Goal: Information Seeking & Learning: Learn about a topic

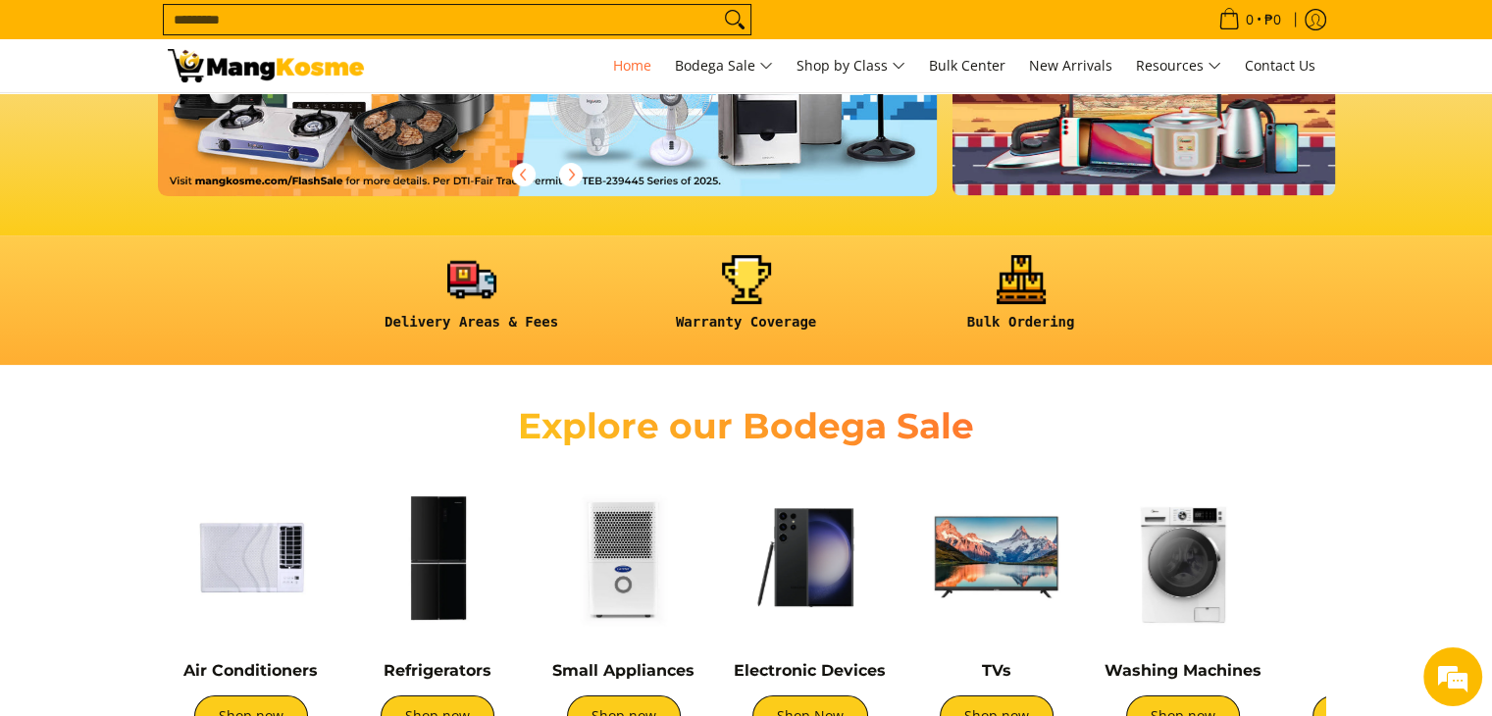
scroll to position [654, 0]
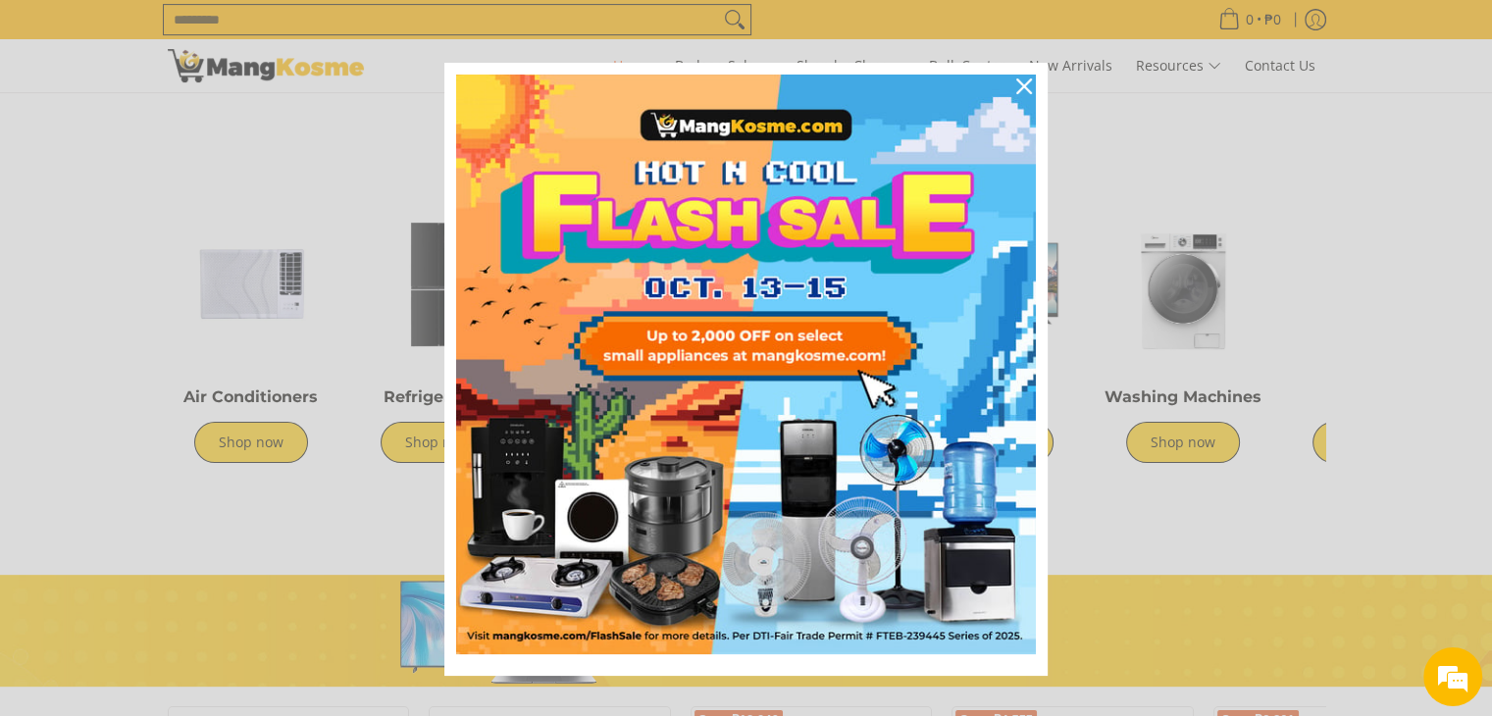
scroll to position [23, 0]
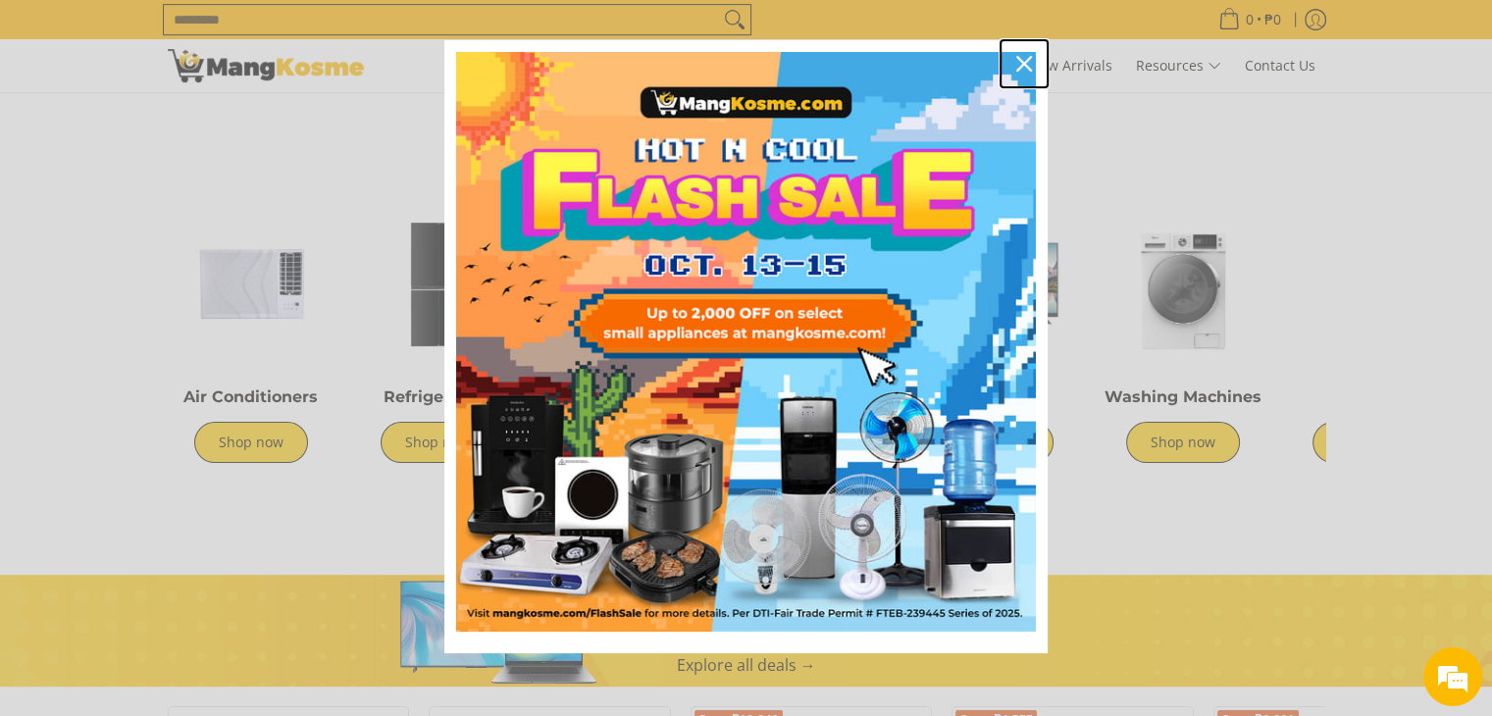
click at [1016, 68] on icon "close icon" at bounding box center [1024, 64] width 16 height 16
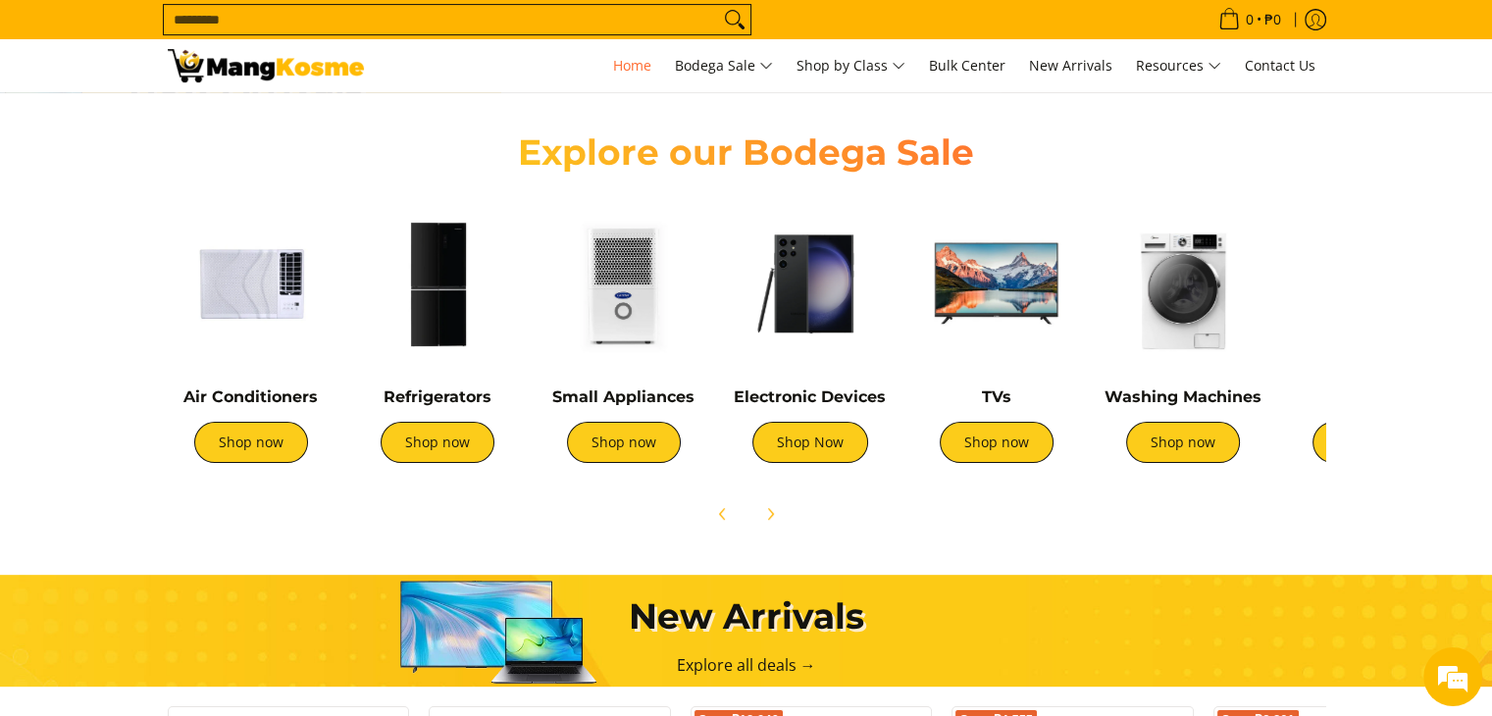
click at [433, 448] on link "Shop now" at bounding box center [438, 442] width 114 height 41
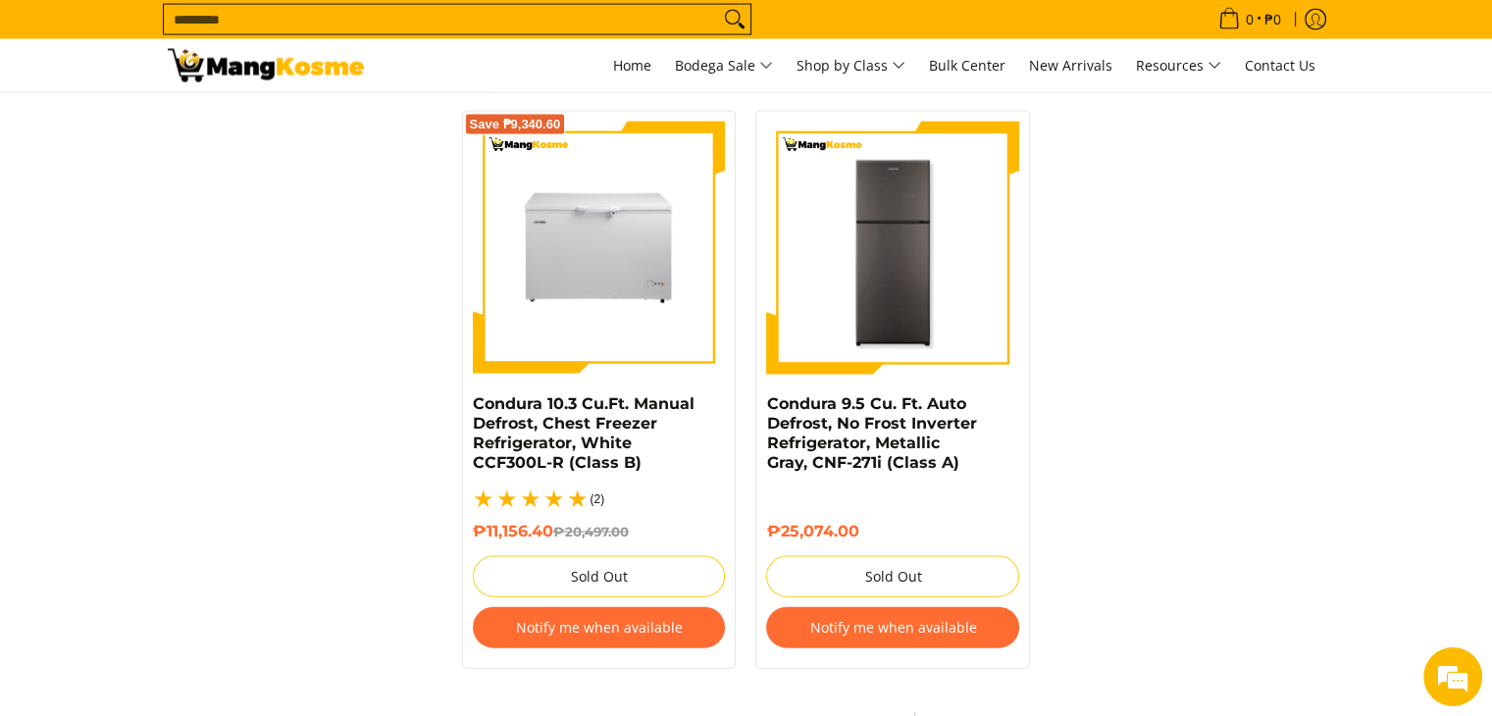
scroll to position [4108, 0]
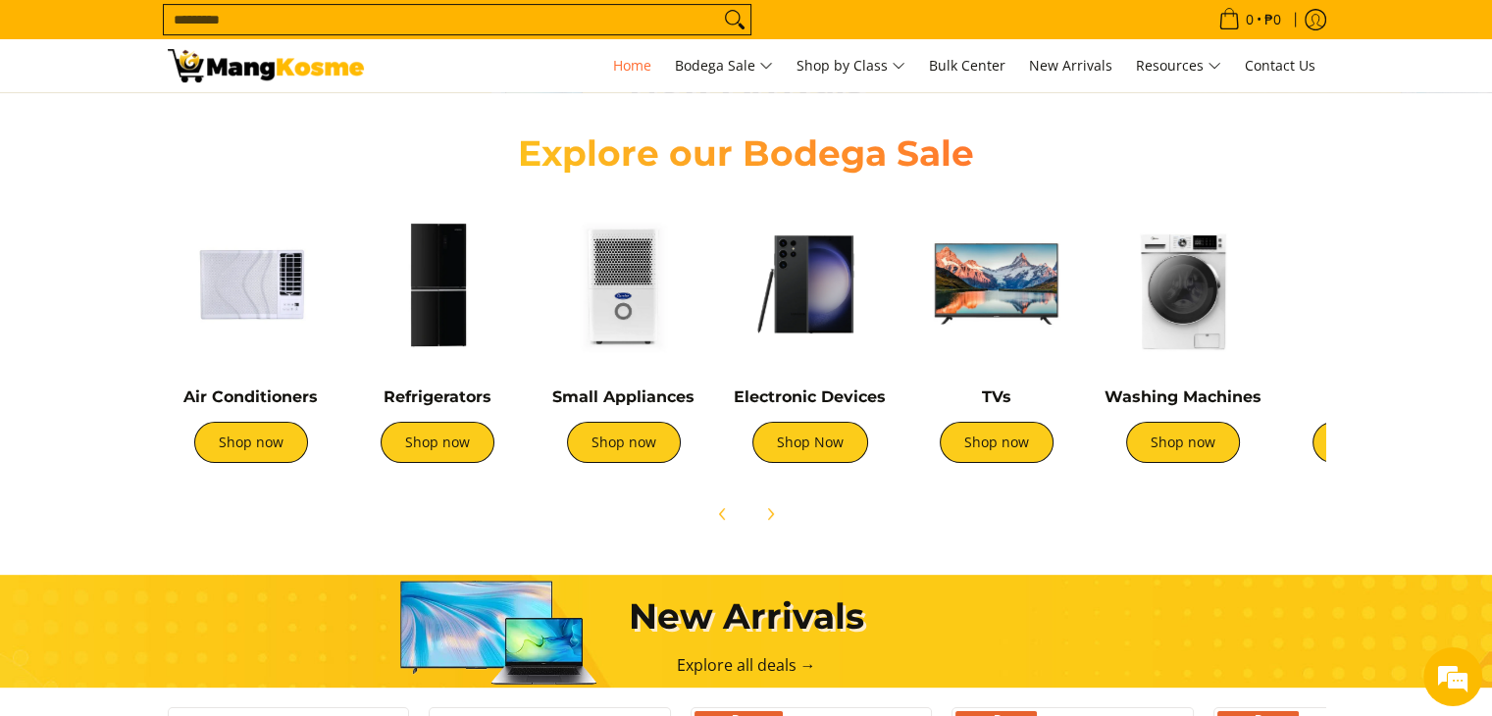
click at [1189, 332] on img at bounding box center [1183, 284] width 167 height 167
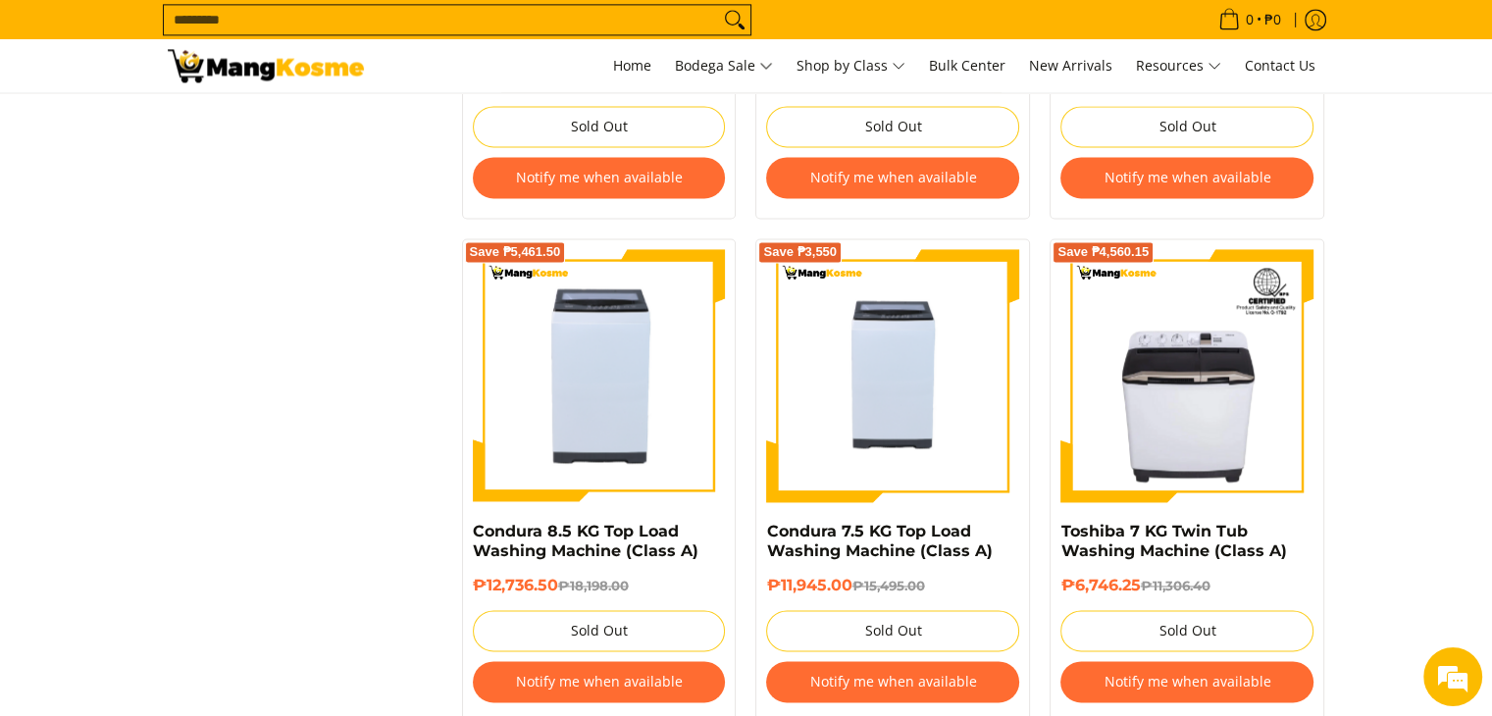
scroll to position [2829, 0]
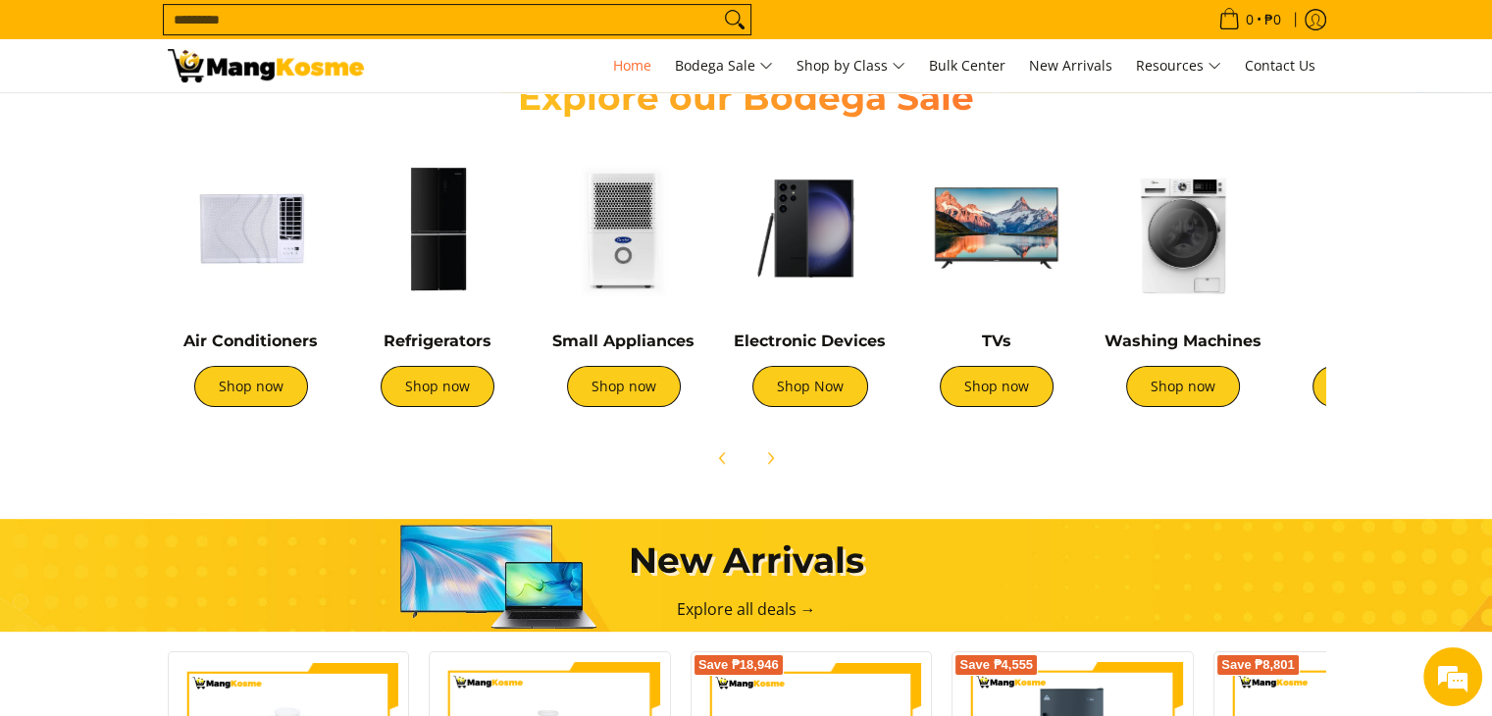
scroll to position [706, 0]
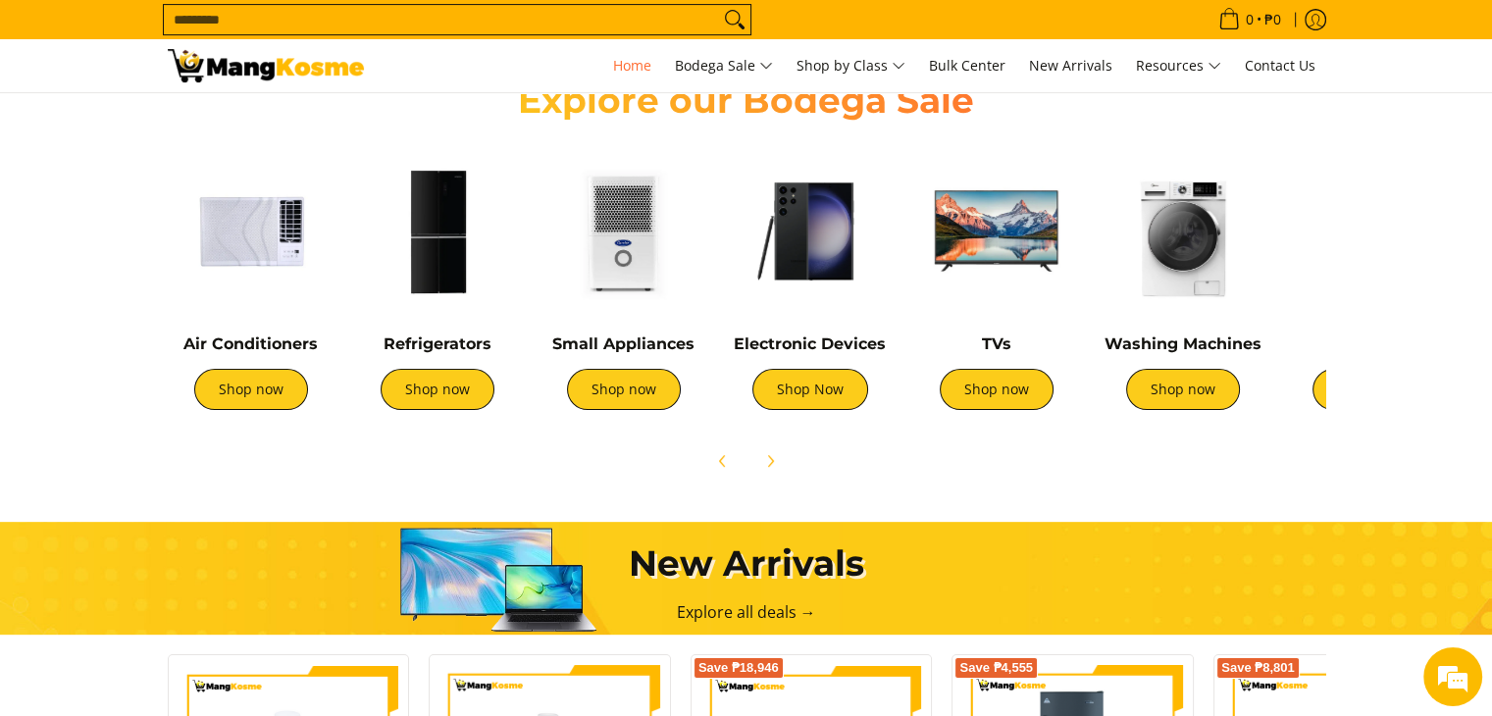
click at [647, 226] on img at bounding box center [623, 231] width 167 height 167
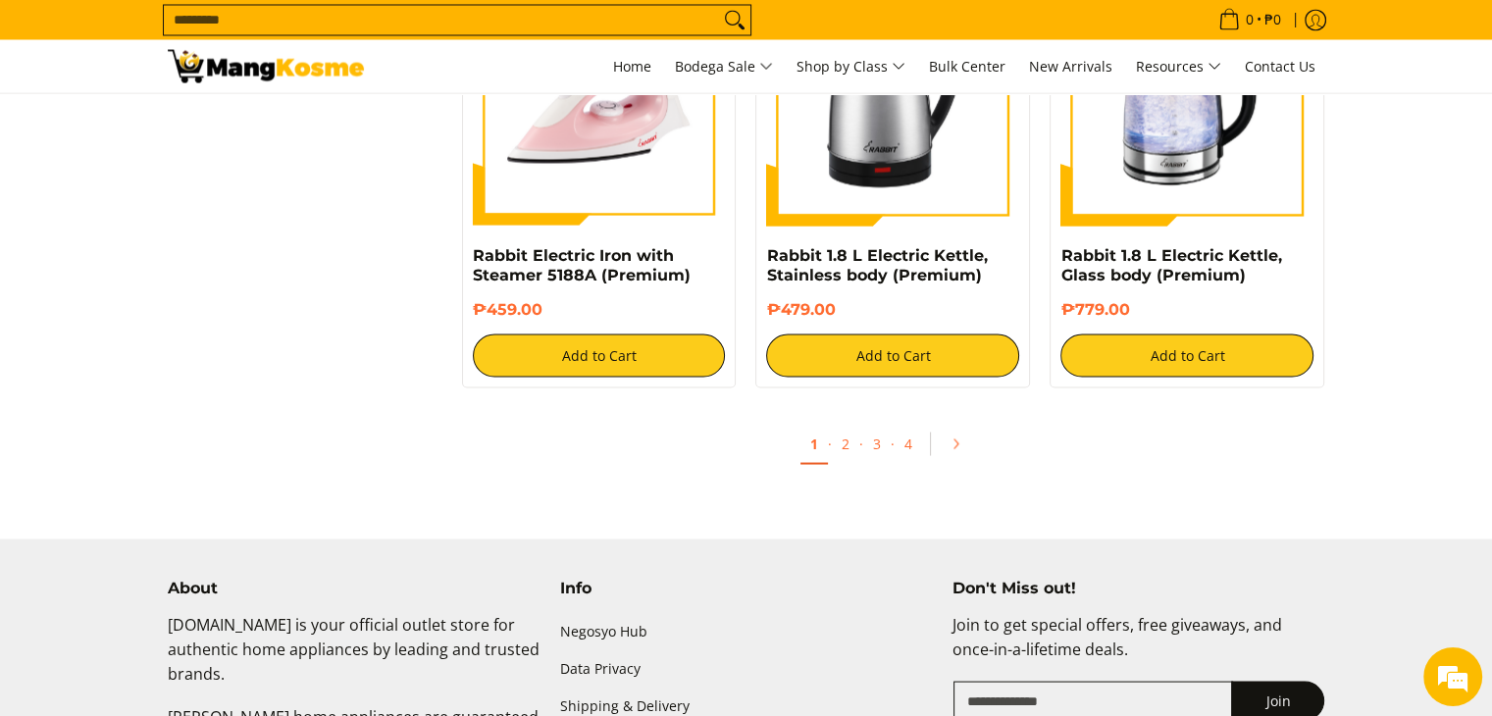
scroll to position [3706, 0]
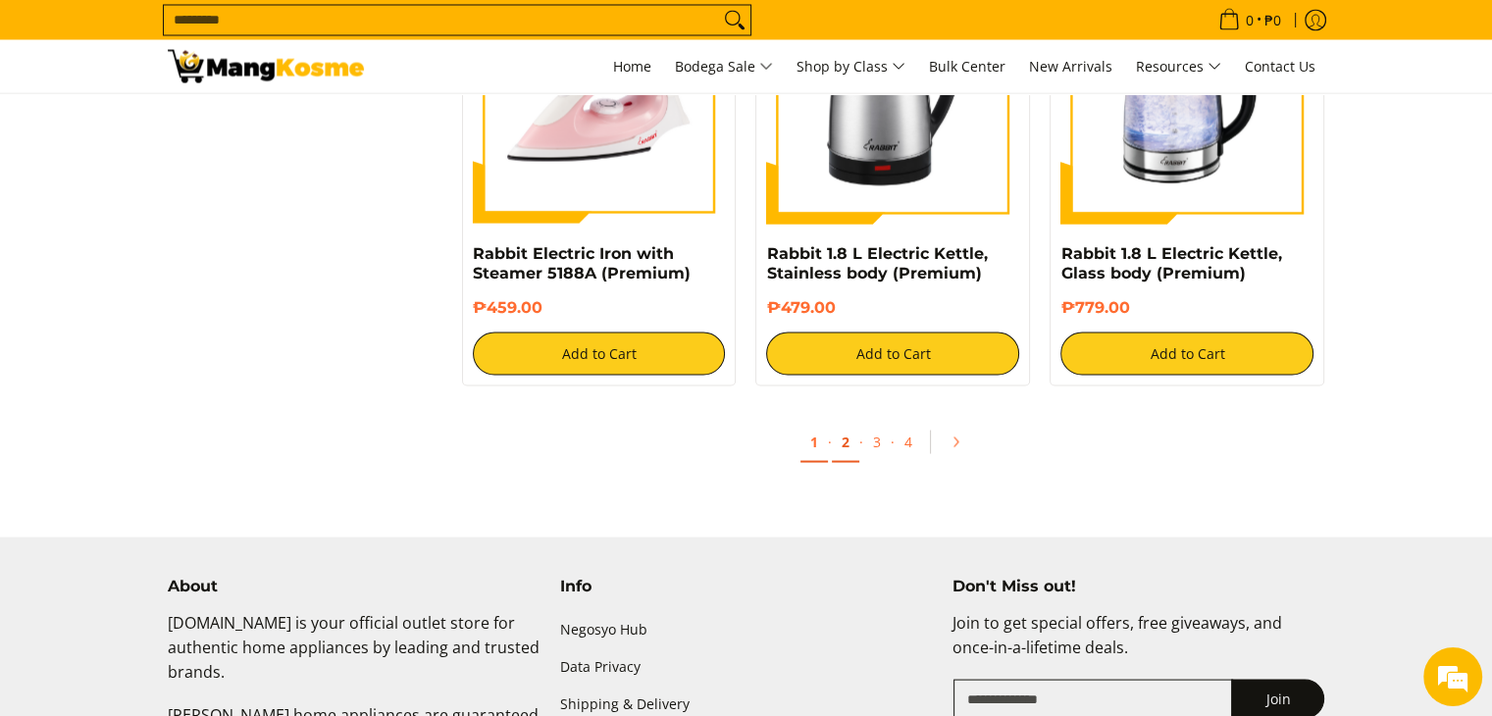
click at [851, 422] on link "2" at bounding box center [845, 442] width 27 height 40
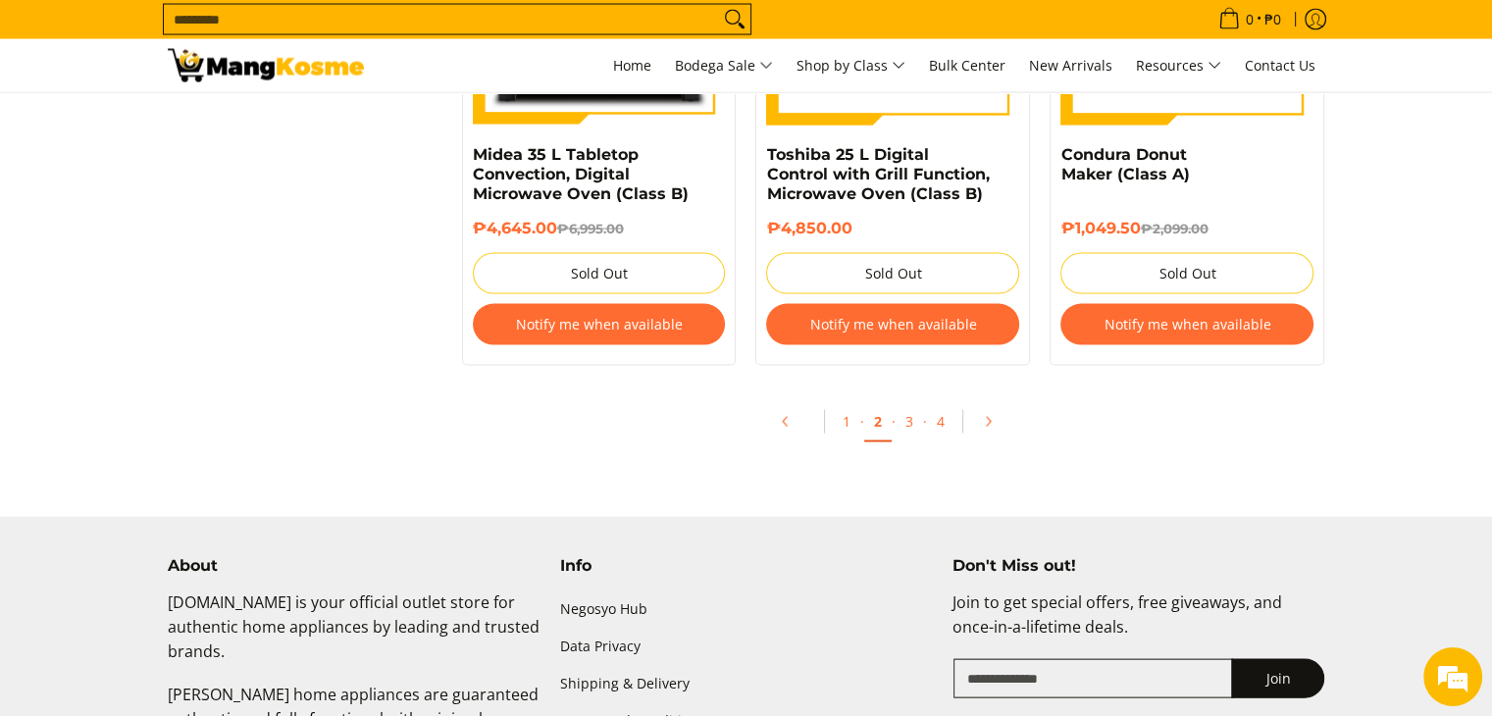
scroll to position [4002, 0]
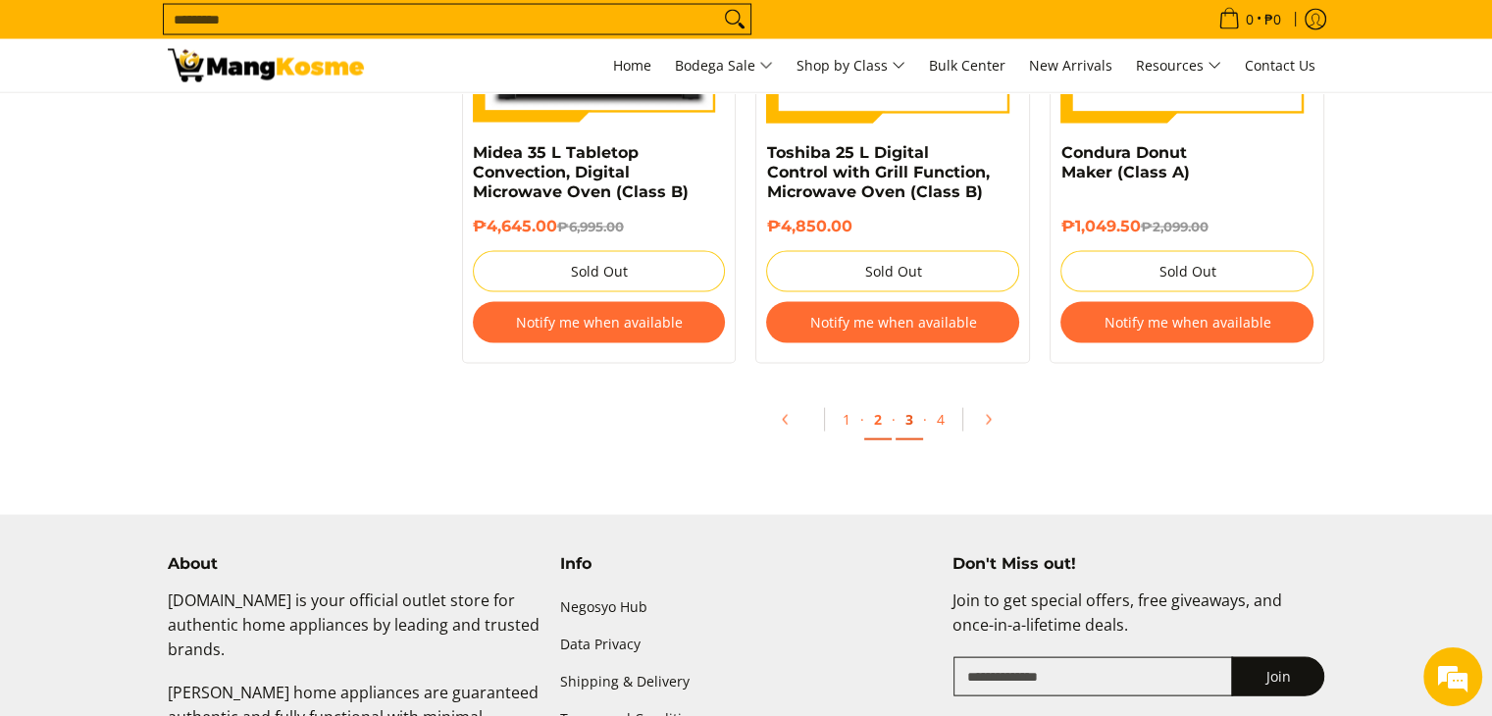
click at [903, 421] on link "3" at bounding box center [909, 420] width 27 height 40
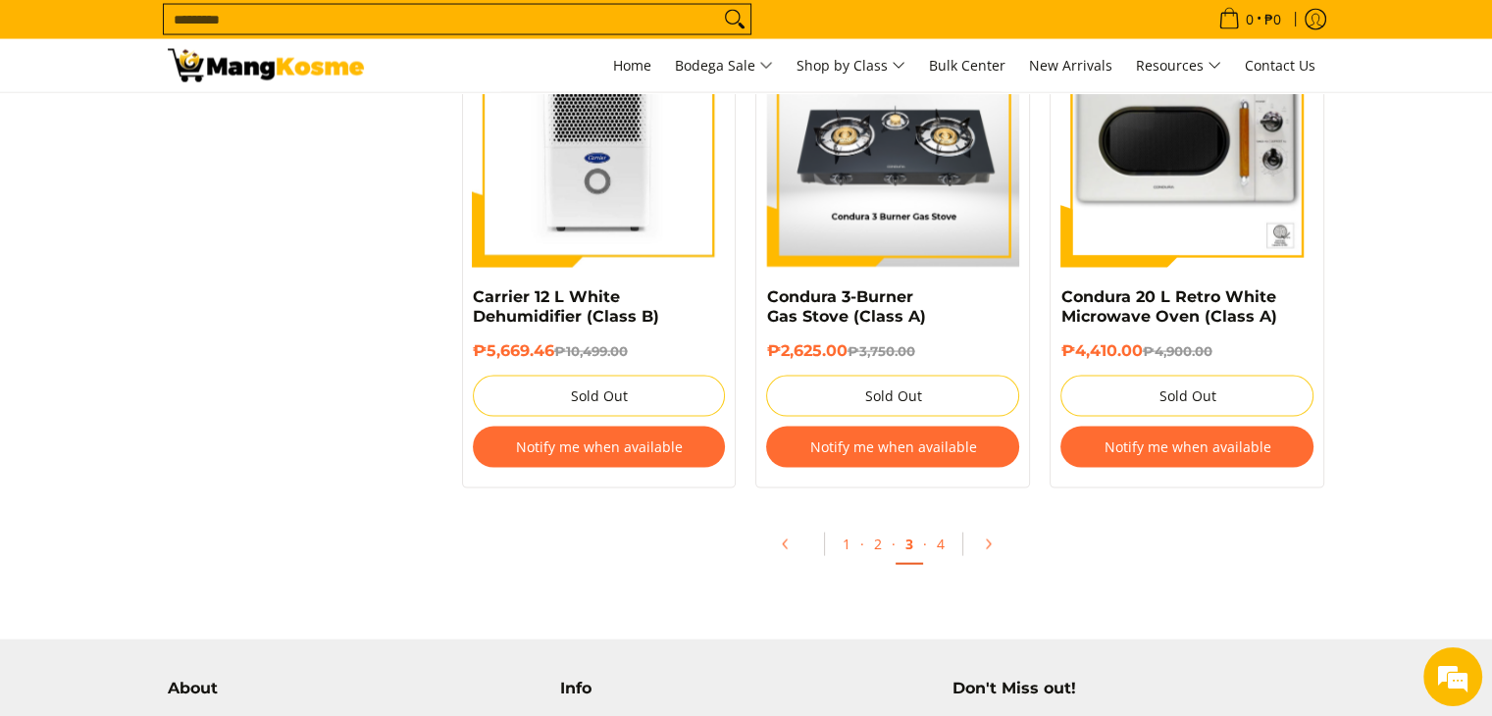
scroll to position [3960, 0]
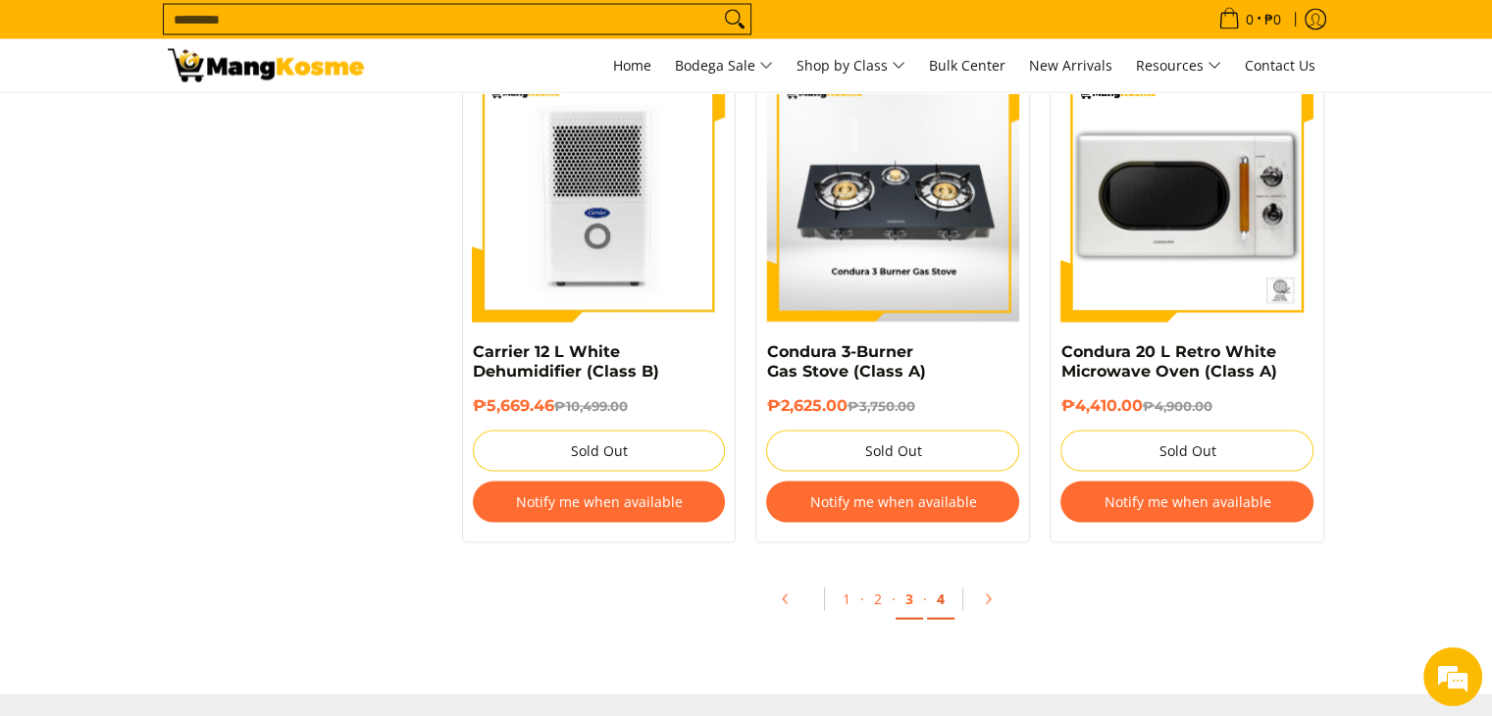
click at [942, 608] on link "4" at bounding box center [940, 600] width 27 height 40
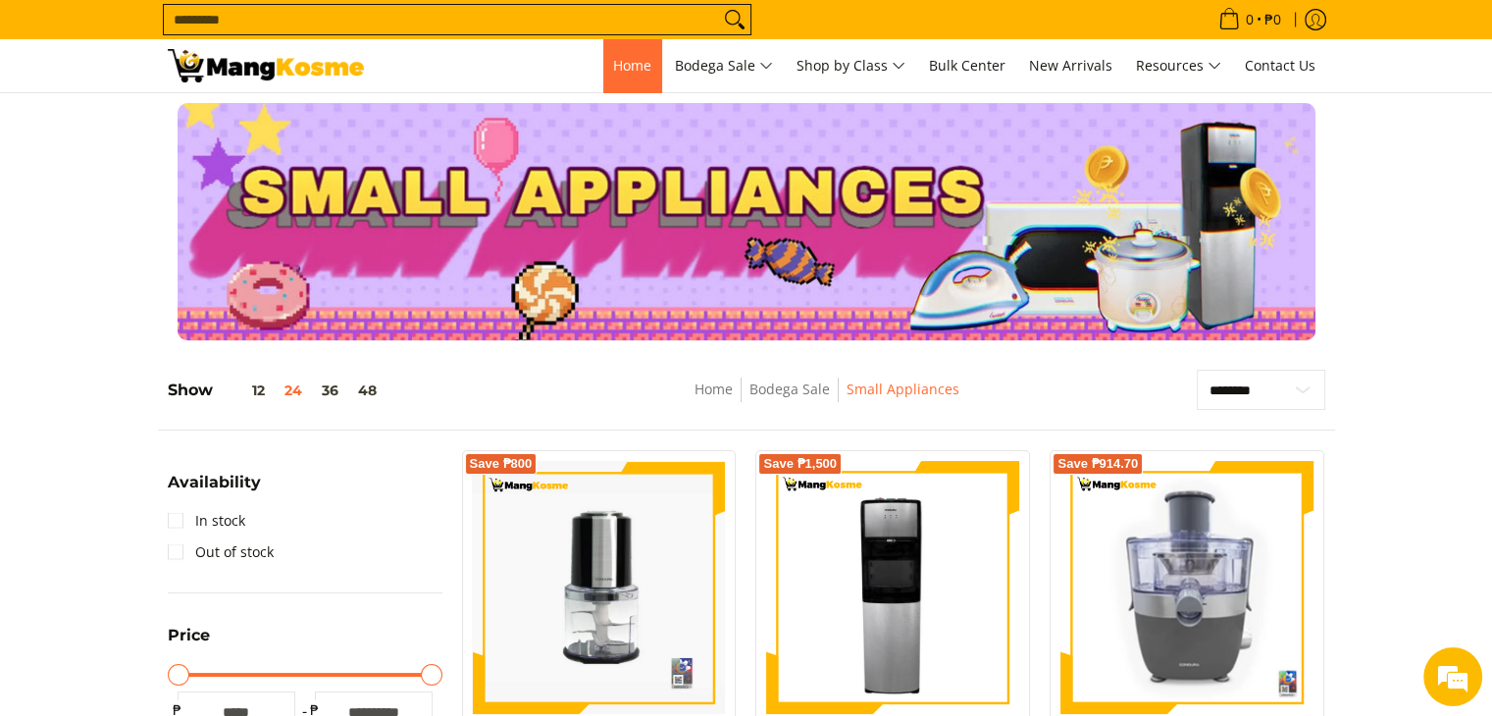
click at [638, 63] on span "Home" at bounding box center [632, 65] width 38 height 19
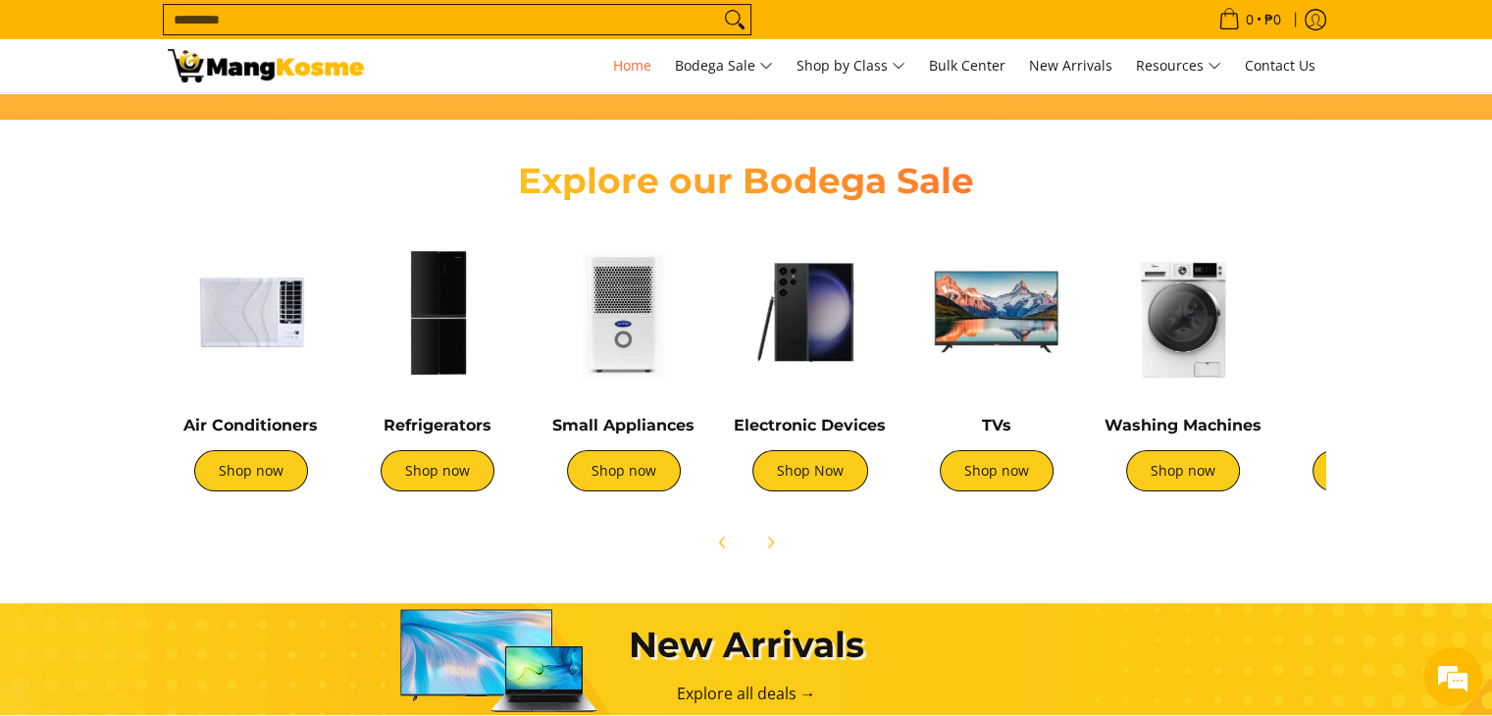
scroll to position [0, 780]
drag, startPoint x: 255, startPoint y: 447, endPoint x: 264, endPoint y: 470, distance: 24.2
click at [264, 470] on div "Air Conditioners Shop now" at bounding box center [251, 463] width 167 height 95
click at [264, 470] on link "Shop now" at bounding box center [251, 470] width 114 height 41
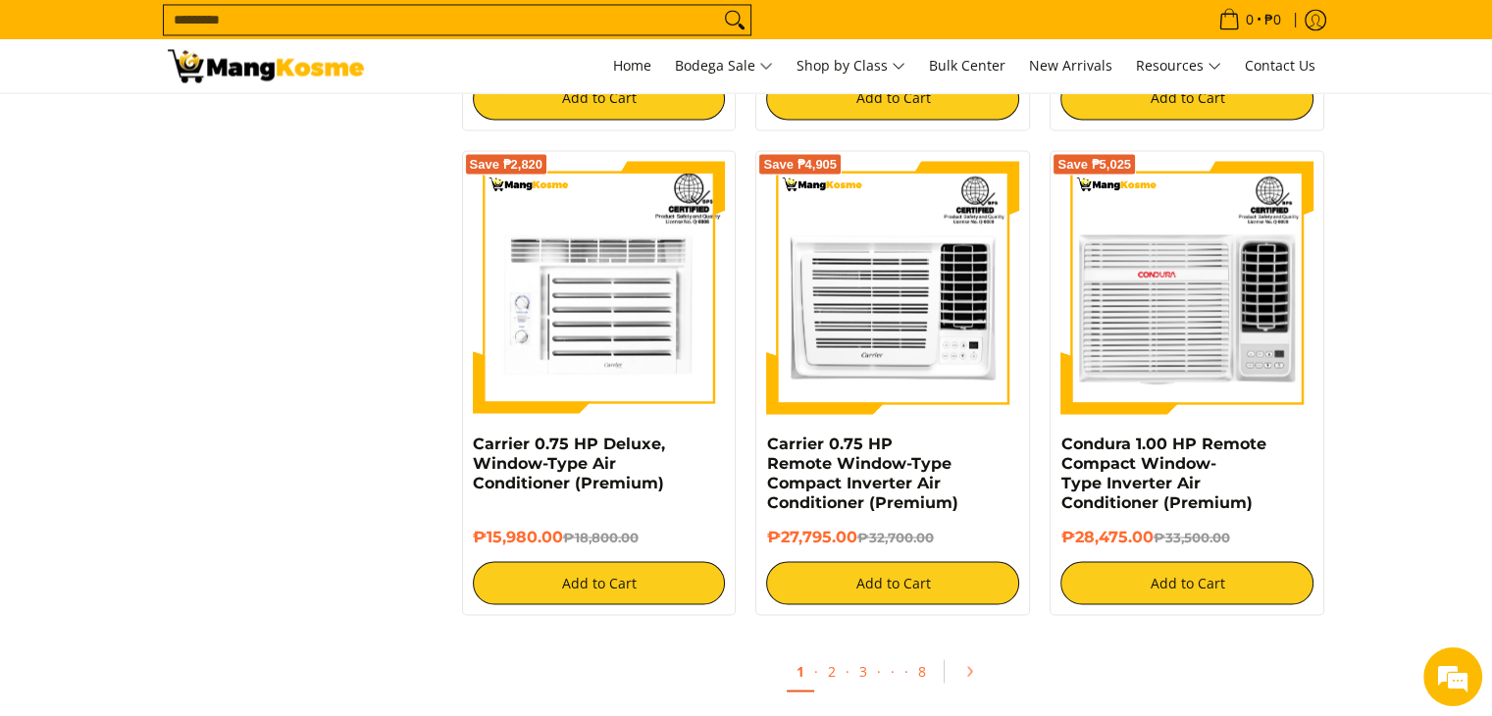
scroll to position [3592, 0]
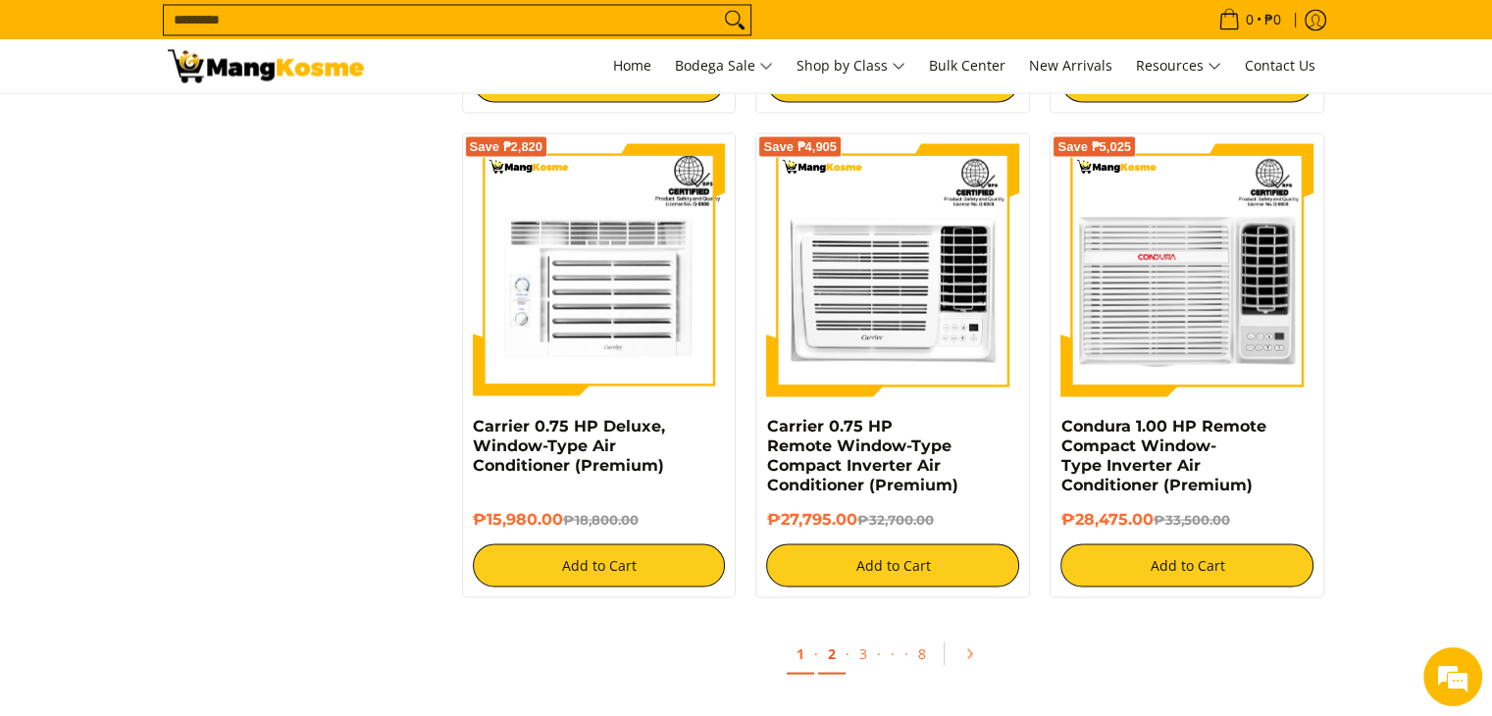
click at [828, 643] on link "2" at bounding box center [831, 654] width 27 height 40
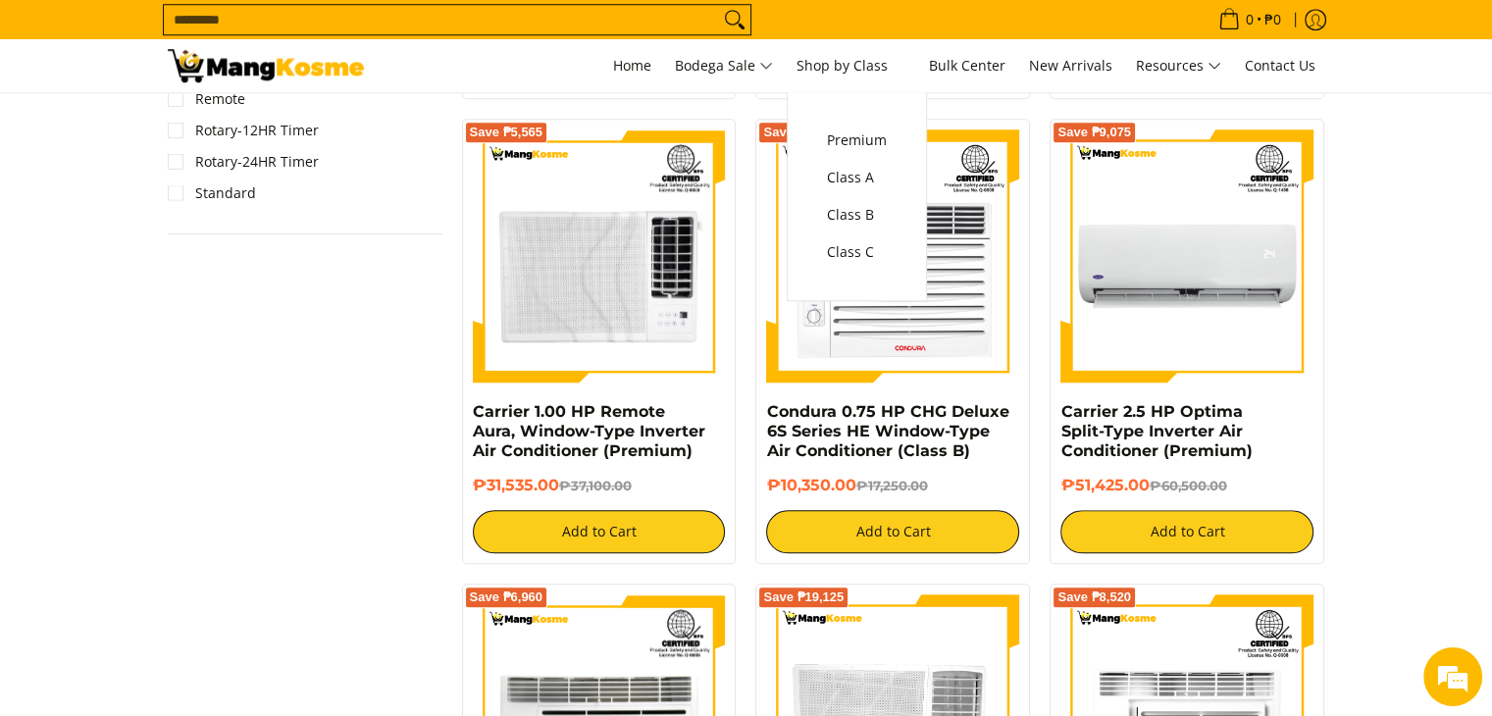
scroll to position [1766, 0]
